Goal: Task Accomplishment & Management: Complete application form

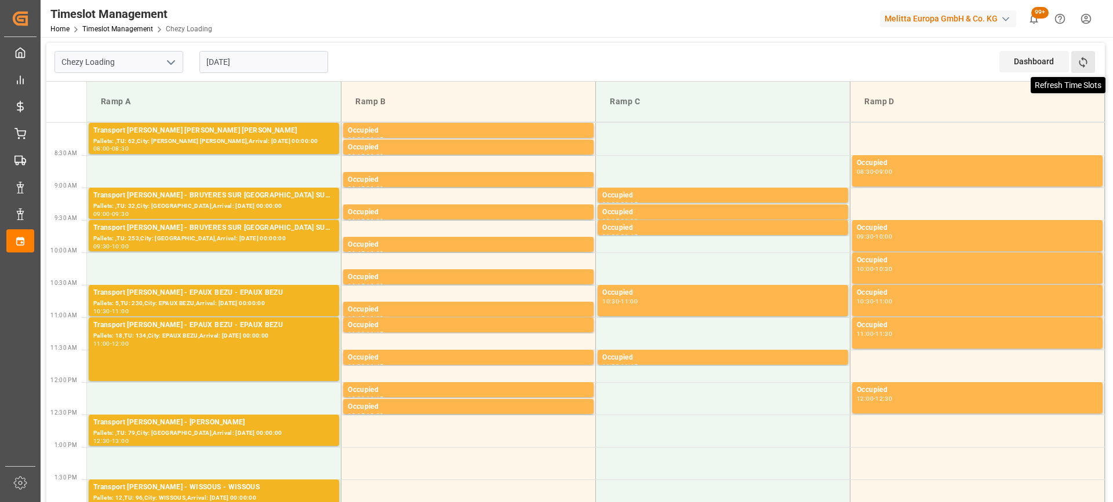
click at [1085, 58] on icon at bounding box center [1083, 62] width 12 height 12
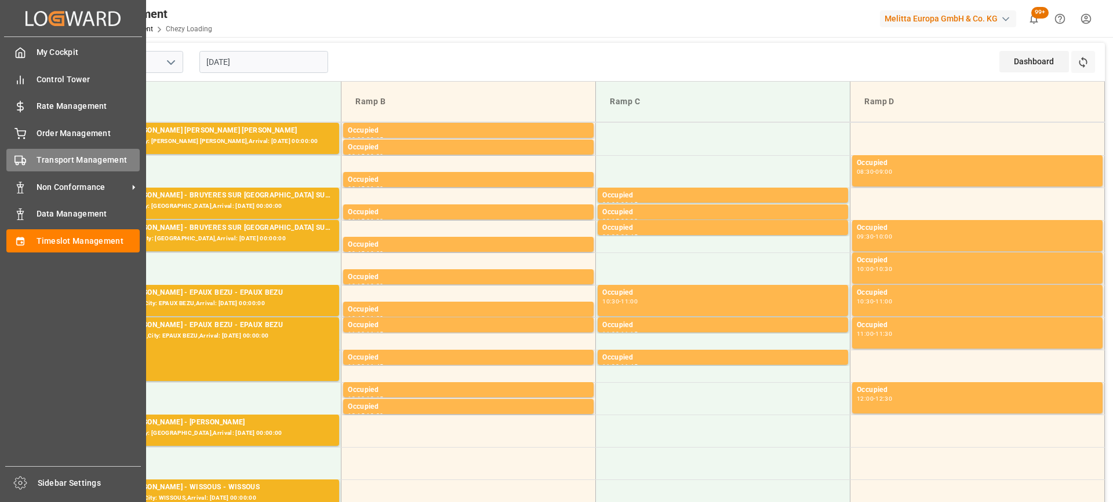
click at [17, 163] on icon at bounding box center [20, 161] width 12 height 12
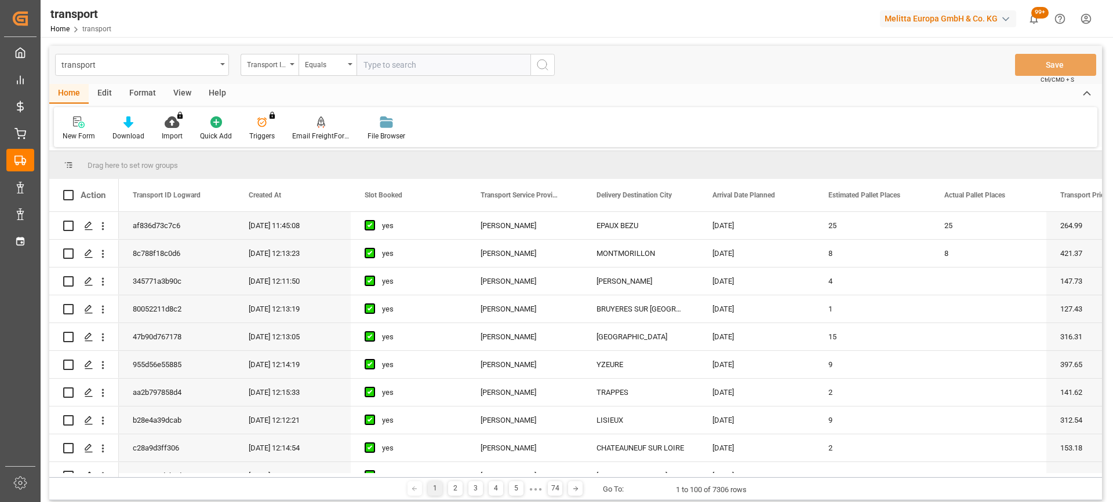
scroll to position [1043, 0]
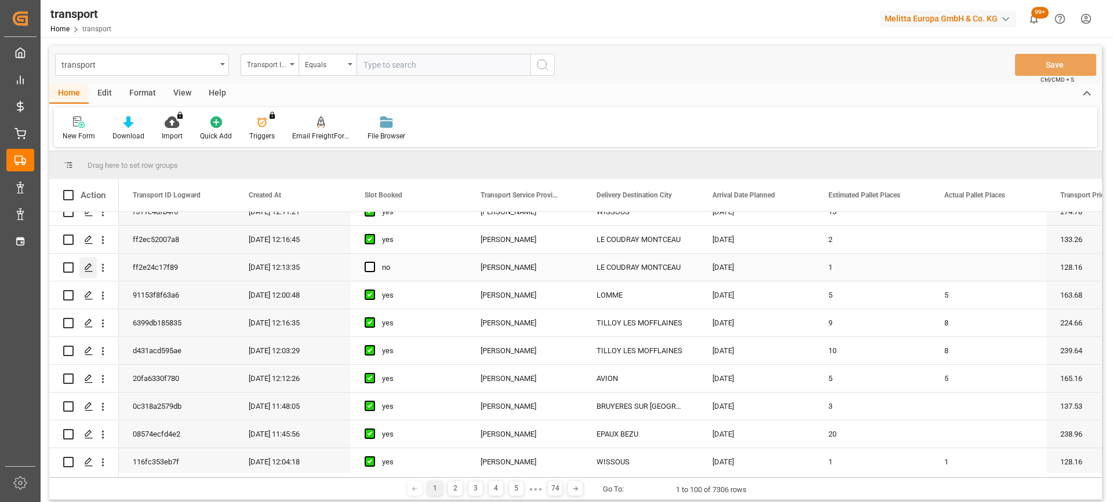
click at [85, 268] on icon "Press SPACE to select this row." at bounding box center [88, 267] width 9 height 9
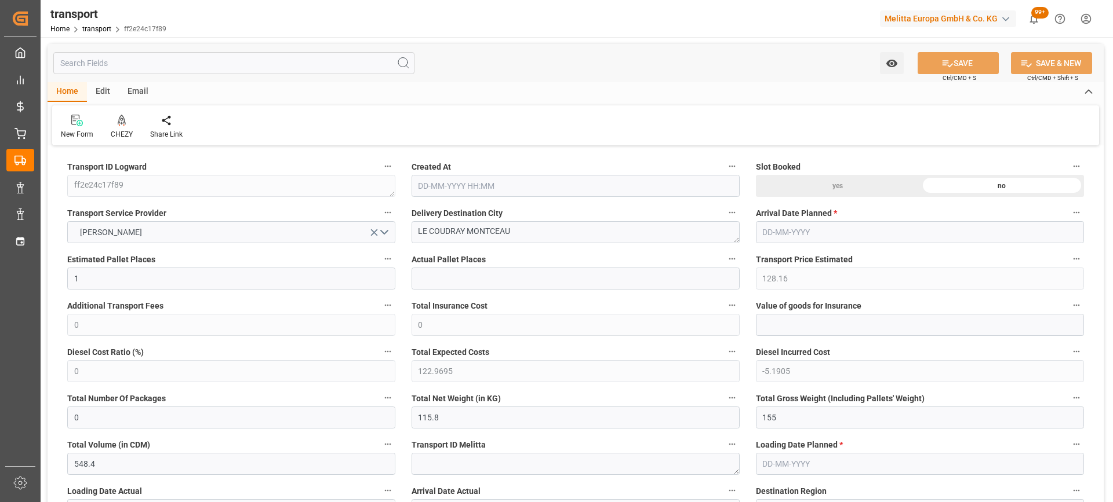
type input "1"
type input "128.16"
type input "0"
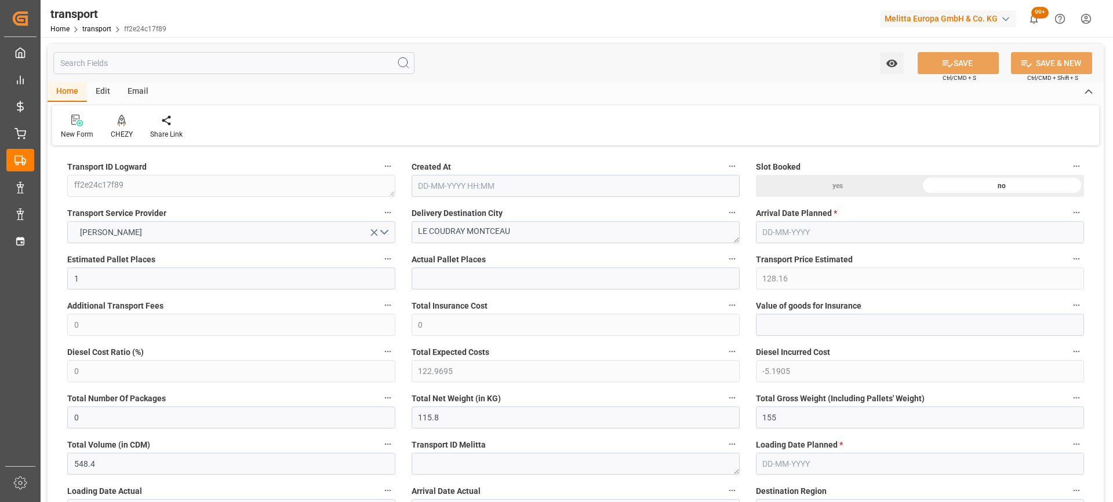
type input "122.9695"
type input "-5.1905"
type input "0"
type input "115.8"
type input "155"
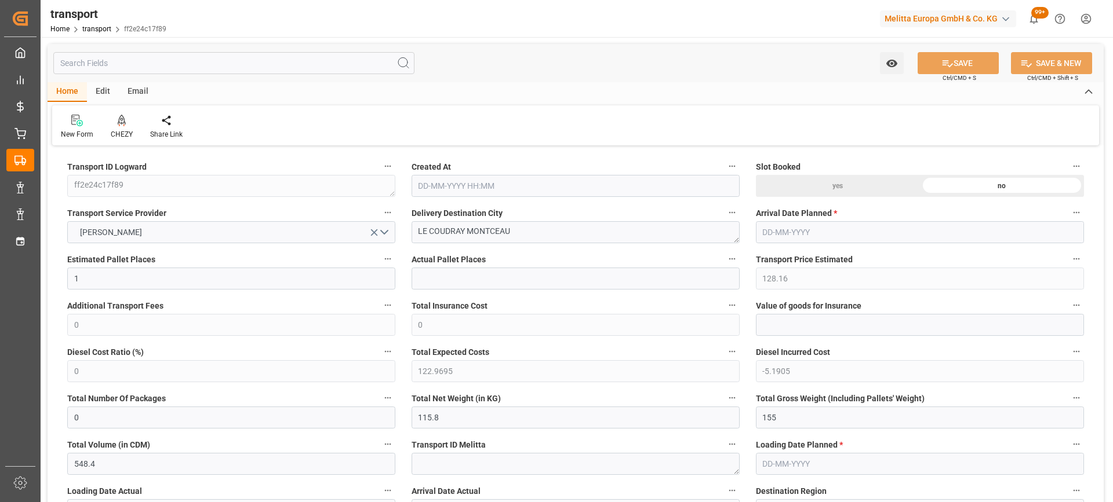
type input "548.4"
type input "91"
type input "0"
type input "60"
type input "1"
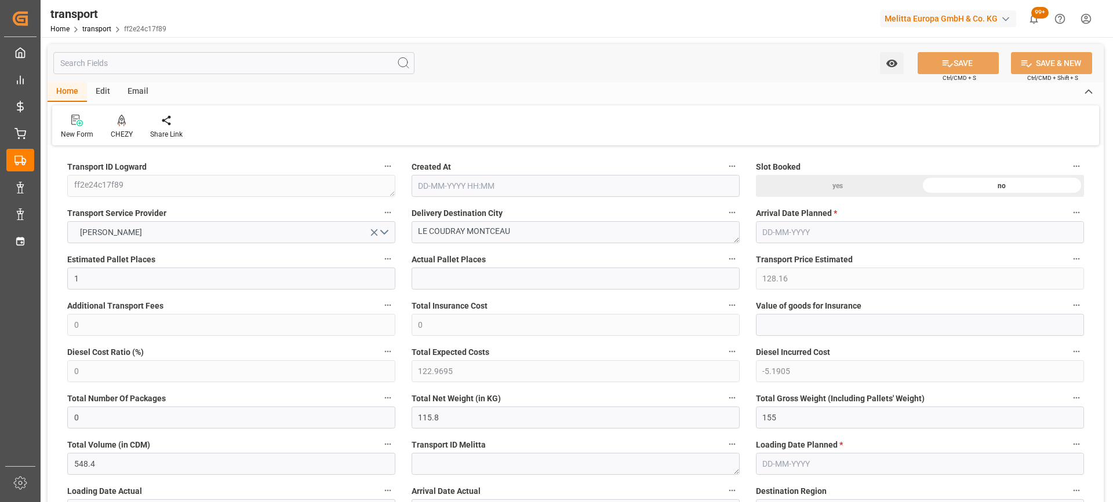
type input "101"
type input "132"
type input "0"
type input "4710.8598"
type input "0"
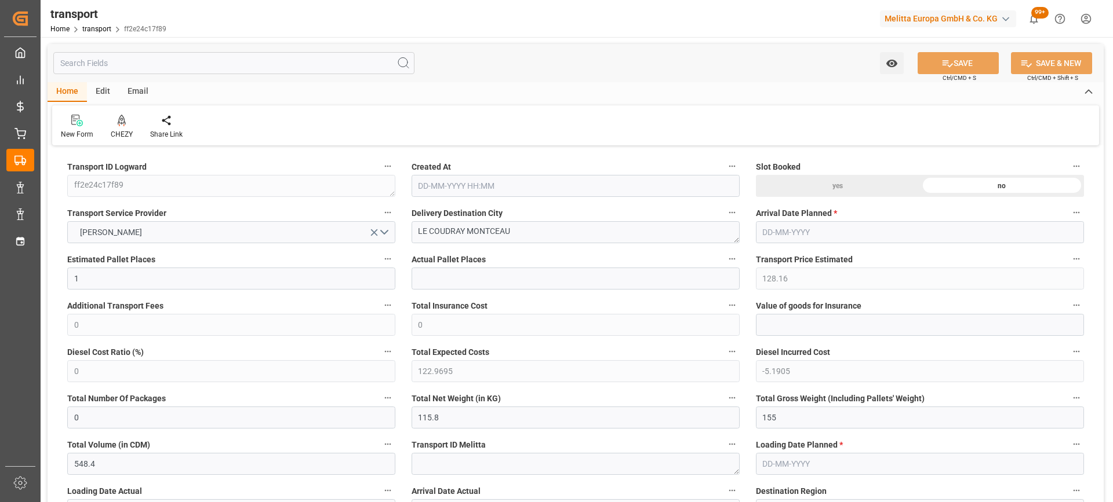
type input "0"
type input "21"
type input "35"
type input "08-08-2025 12:13"
type input "[DATE]"
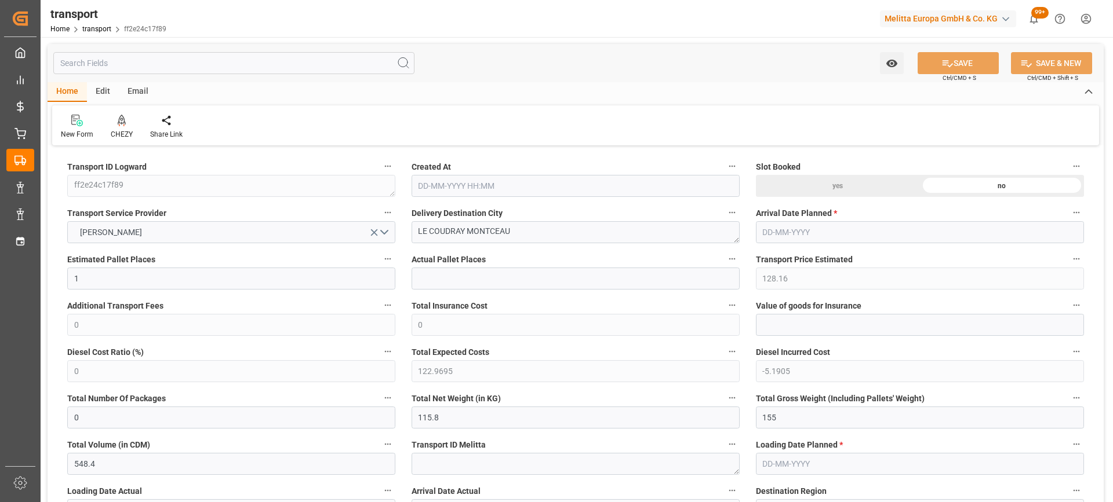
type input "[DATE]"
drag, startPoint x: 530, startPoint y: 233, endPoint x: 565, endPoint y: 242, distance: 36.4
click at [121, 126] on icon at bounding box center [122, 121] width 8 height 12
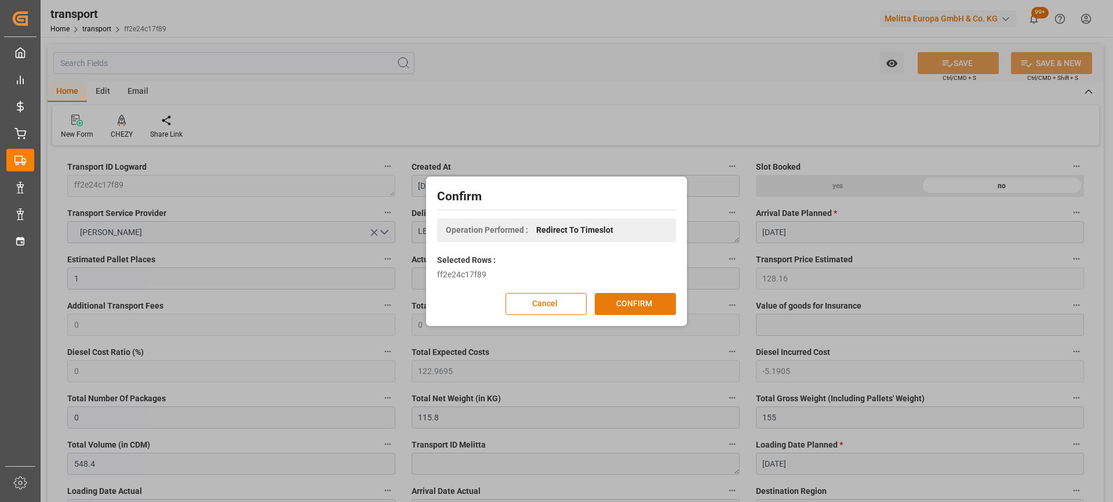
click at [635, 303] on button "CONFIRM" at bounding box center [635, 304] width 81 height 22
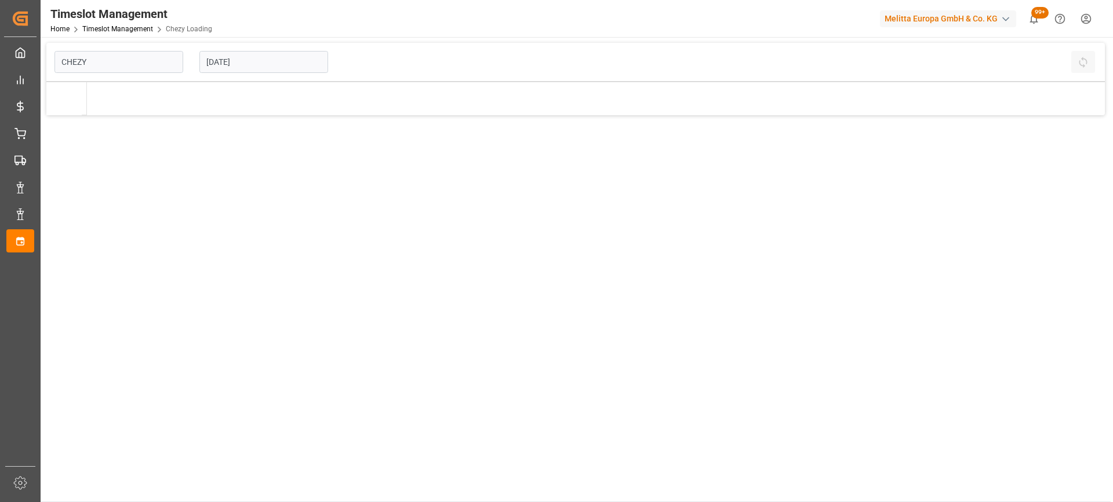
type input "Chezy Loading"
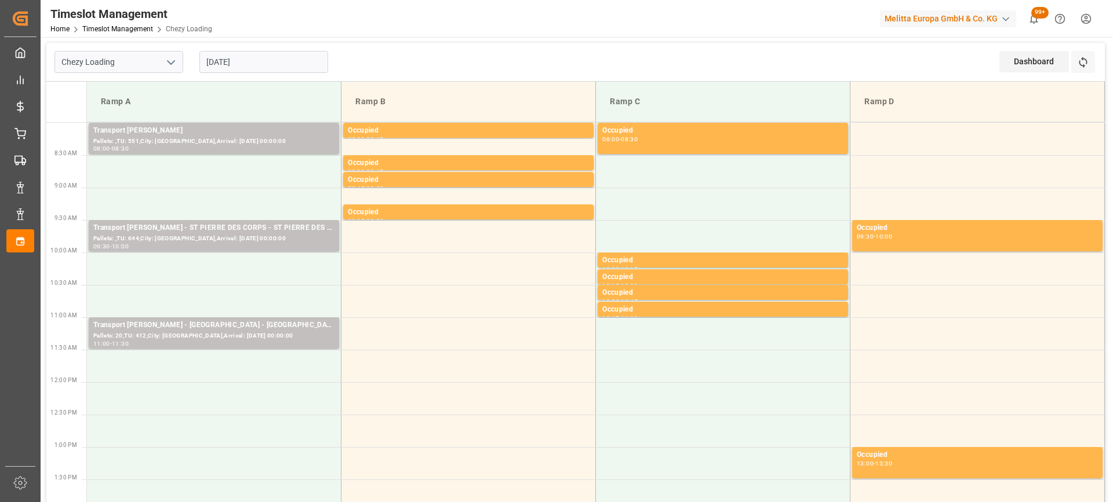
click at [269, 64] on input "[DATE]" at bounding box center [263, 62] width 129 height 22
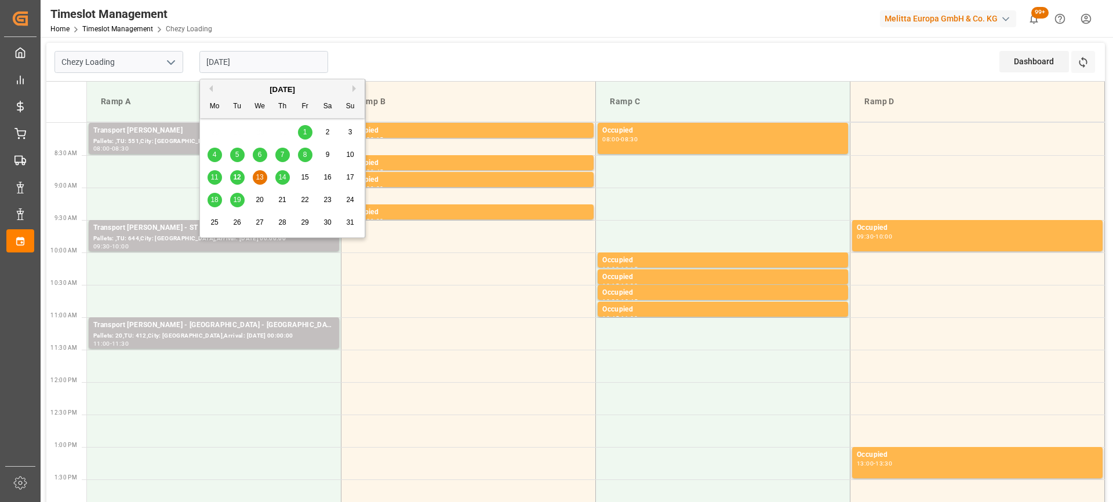
click at [282, 173] on div "14" at bounding box center [282, 178] width 14 height 14
type input "[DATE]"
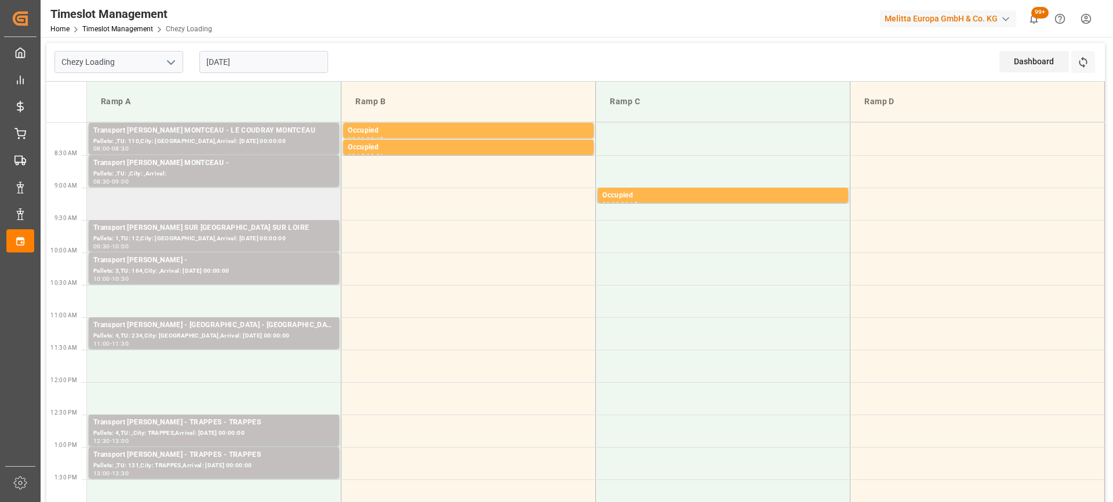
click at [228, 200] on td at bounding box center [214, 204] width 254 height 32
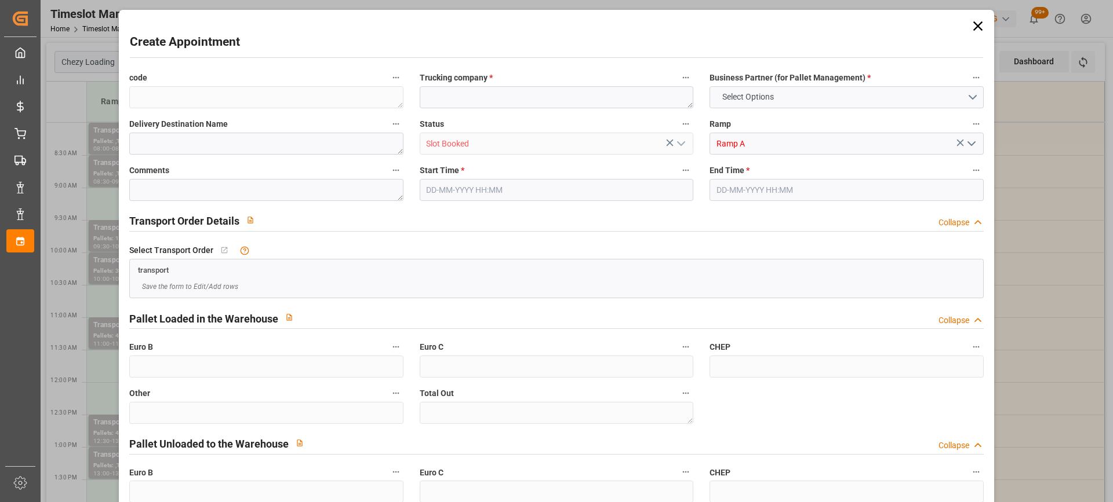
type input "0"
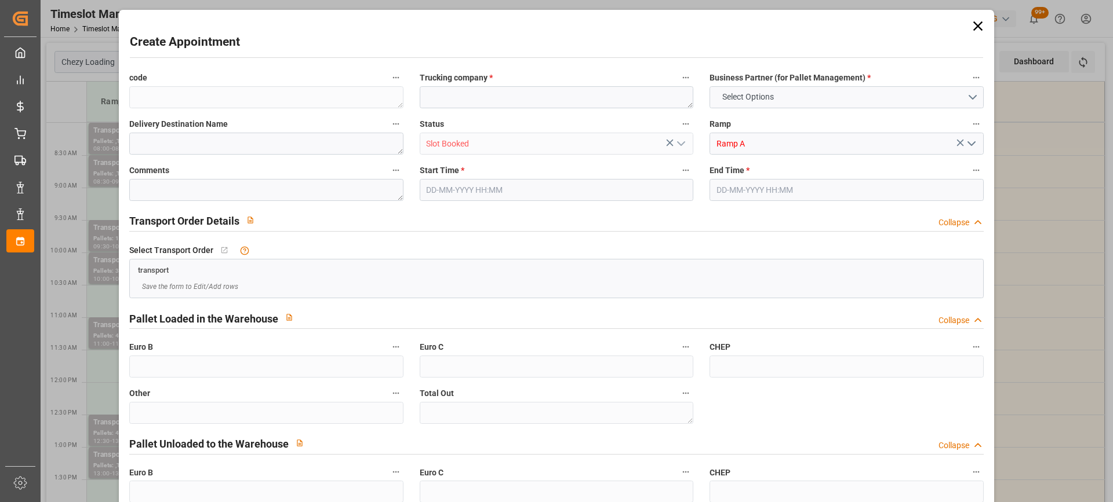
type input "0"
type input "[DATE] 09:00"
type input "[DATE] 09:15"
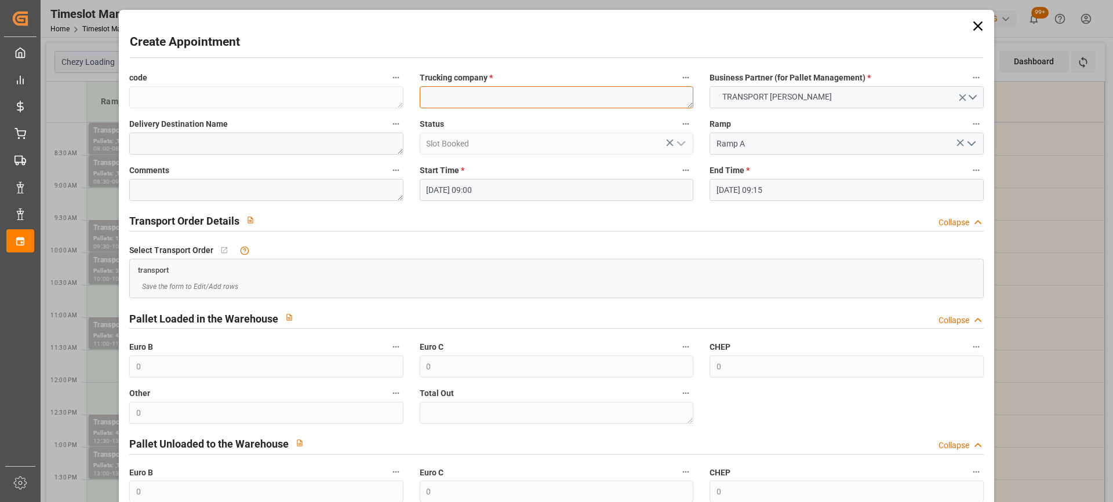
paste textarea "LE COUDRAY MONTCEAU"
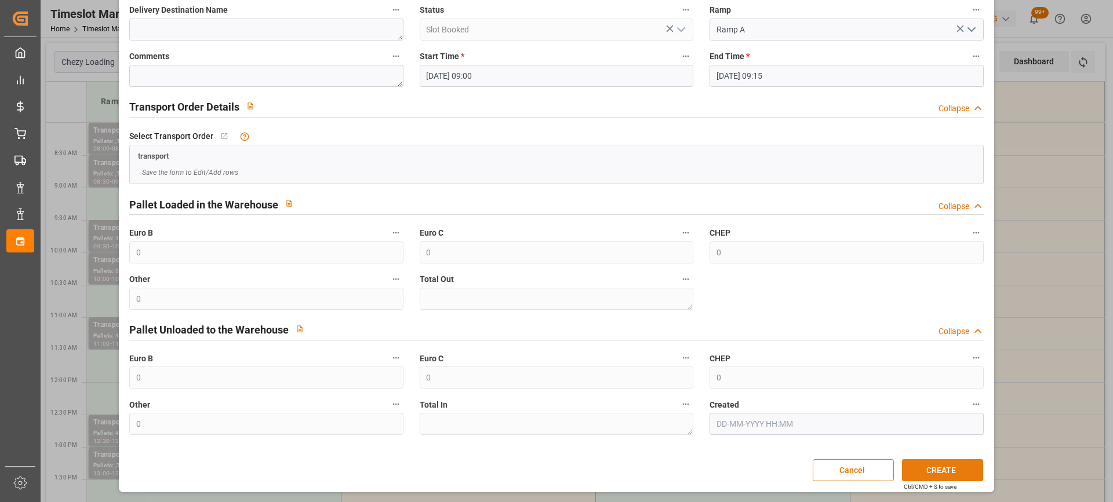
type textarea "LE COUDRAY MONTCEAU"
click at [952, 471] on button "CREATE" at bounding box center [942, 471] width 81 height 22
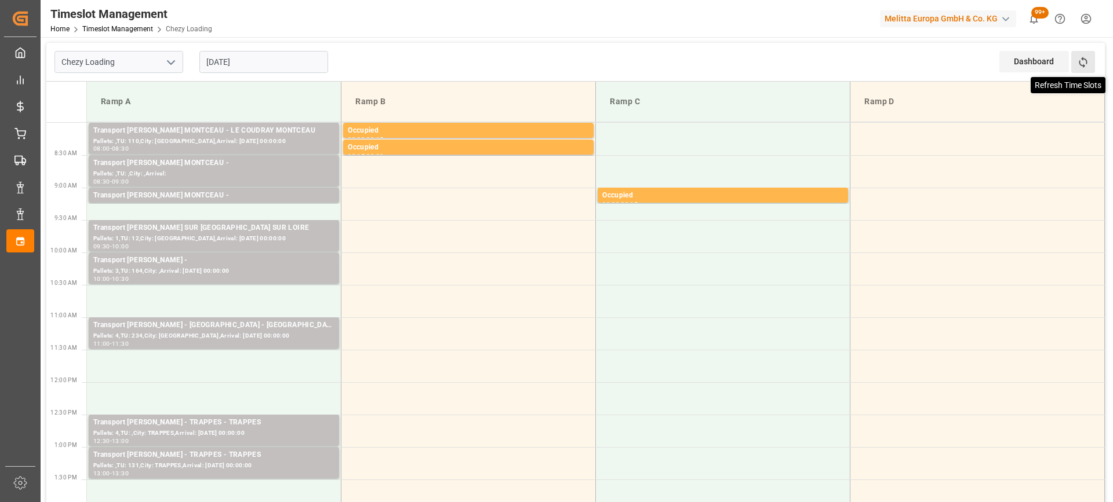
click at [1079, 62] on icon at bounding box center [1083, 62] width 12 height 12
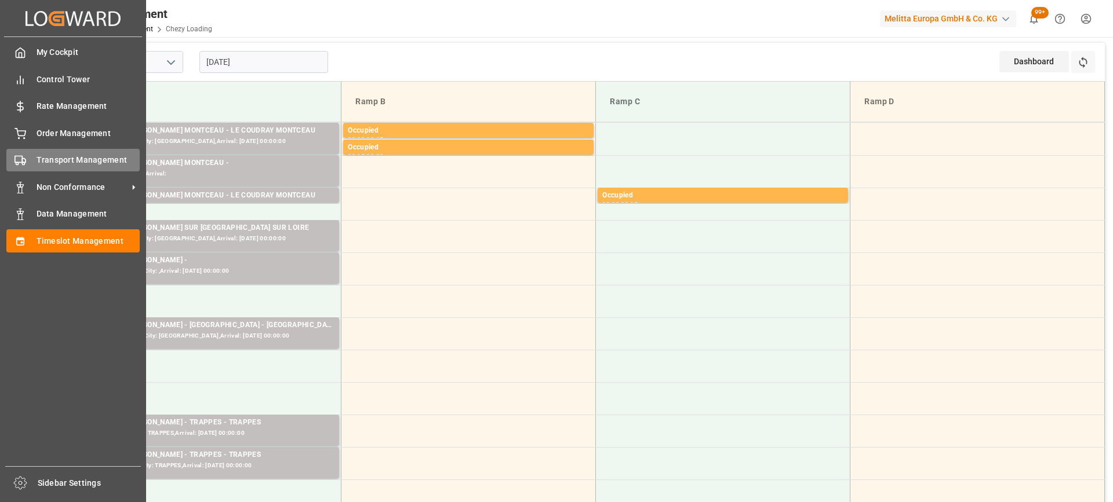
click at [29, 155] on div "Transport Management Transport Management" at bounding box center [72, 160] width 133 height 23
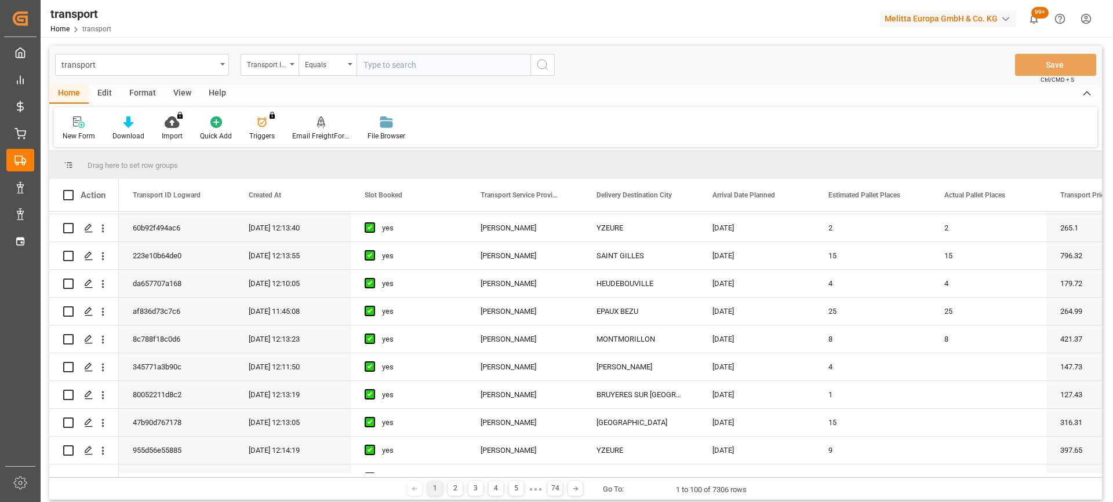
scroll to position [406, 0]
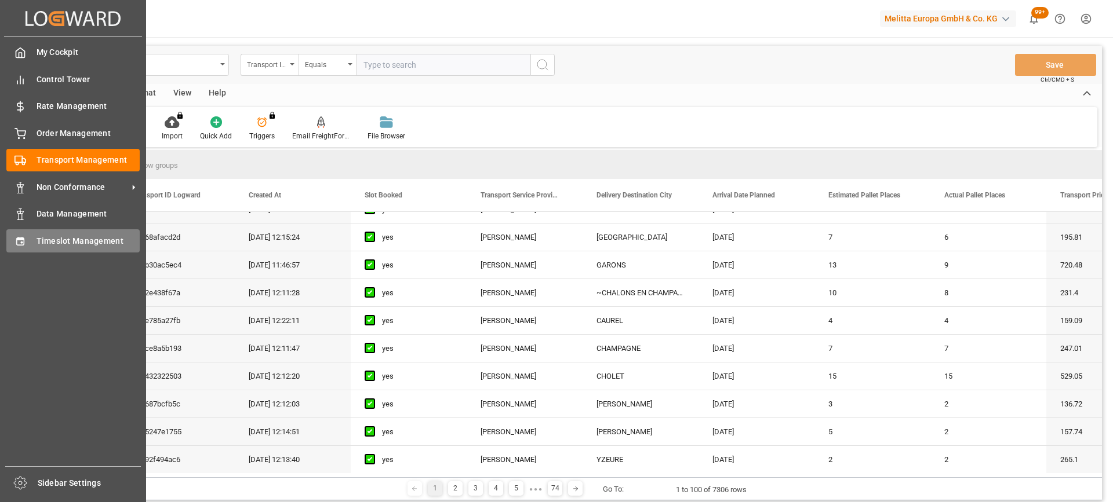
click at [39, 242] on span "Timeslot Management" at bounding box center [89, 241] width 104 height 12
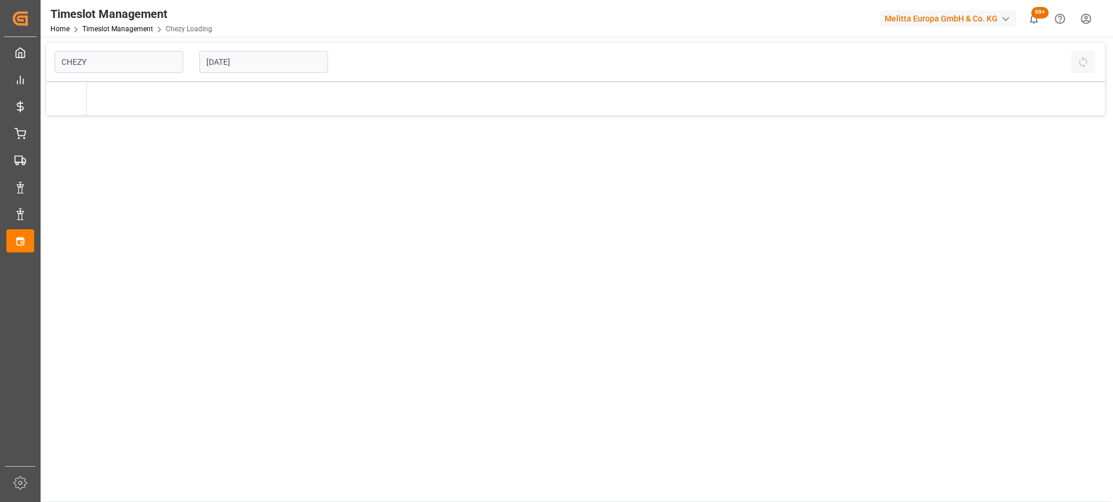
type input "Chezy Loading"
